Goal: Task Accomplishment & Management: Manage account settings

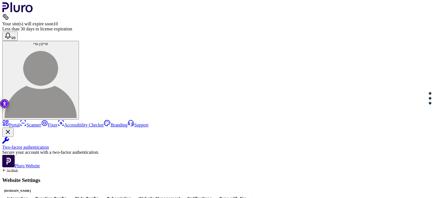
scroll to position [218, 0]
drag, startPoint x: 141, startPoint y: 123, endPoint x: 146, endPoint y: 138, distance: 15.9
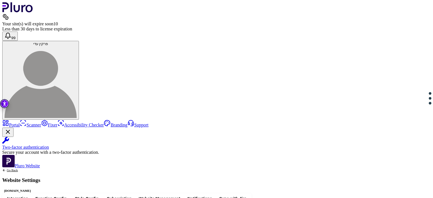
copy div "**********"
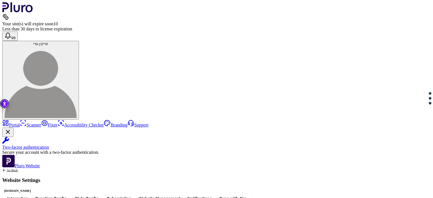
drag, startPoint x: 336, startPoint y: 123, endPoint x: 166, endPoint y: 125, distance: 170.1
drag, startPoint x: 179, startPoint y: 122, endPoint x: 248, endPoint y: 124, distance: 69.4
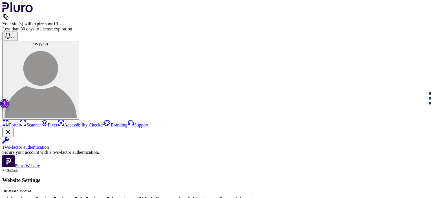
drag, startPoint x: 221, startPoint y: 124, endPoint x: 184, endPoint y: 122, distance: 37.3
